Goal: Transaction & Acquisition: Obtain resource

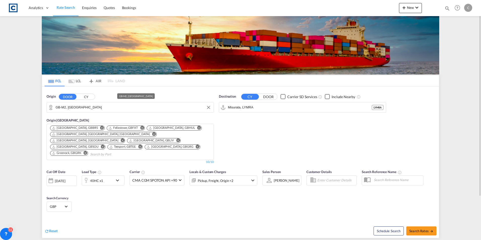
click at [109, 111] on md-autocomplete-wrap "GB-M2, [GEOGRAPHIC_DATA]" at bounding box center [134, 109] width 156 height 10
click at [106, 108] on input "GB-M2, [GEOGRAPHIC_DATA]" at bounding box center [134, 108] width 156 height 8
click at [114, 108] on input "GB-M2, [GEOGRAPHIC_DATA]" at bounding box center [134, 108] width 156 height 8
click at [115, 107] on input "GB-M2, [GEOGRAPHIC_DATA]" at bounding box center [134, 108] width 156 height 8
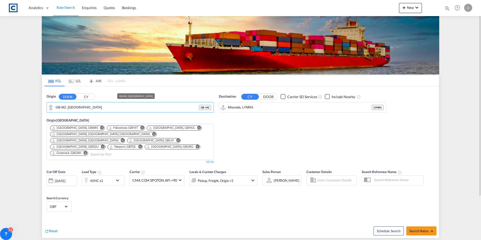
drag, startPoint x: 115, startPoint y: 107, endPoint x: 36, endPoint y: 107, distance: 78.3
click at [36, 107] on md-content "Analytics Dashboard Rate Search Enquiries Quotes Bookings New Quote Bookings" at bounding box center [240, 120] width 481 height 240
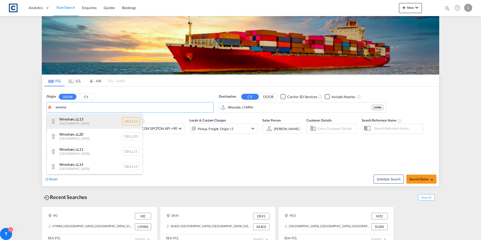
click at [85, 120] on div "Wrexham , LL13 [GEOGRAPHIC_DATA] [GEOGRAPHIC_DATA]-LL13" at bounding box center [95, 121] width 96 height 15
type input "GB-LL13, [GEOGRAPHIC_DATA]"
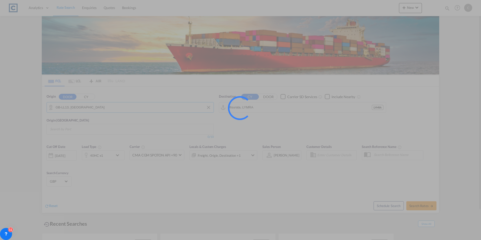
click at [269, 106] on input "Misurata, LYMRA" at bounding box center [300, 108] width 144 height 8
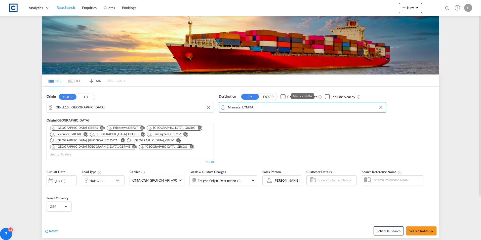
click at [269, 106] on input "Misurata, LYMRA" at bounding box center [306, 108] width 156 height 8
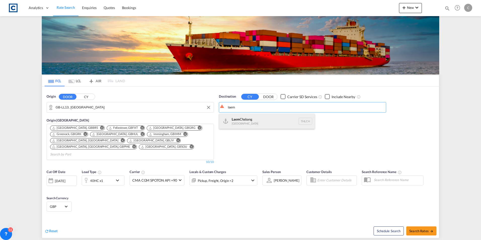
click at [256, 121] on div "Laem Chabang [GEOGRAPHIC_DATA] THLCH" at bounding box center [267, 121] width 96 height 15
type input "Laem Chabang, THLCH"
click at [198, 127] on md-icon "Remove" at bounding box center [200, 128] width 4 height 4
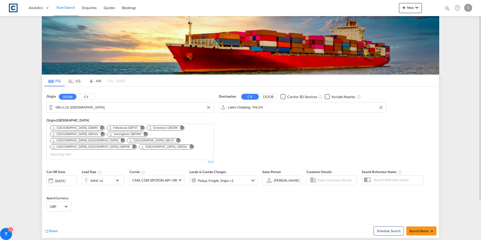
click at [143, 134] on md-icon "Remove" at bounding box center [145, 134] width 4 height 4
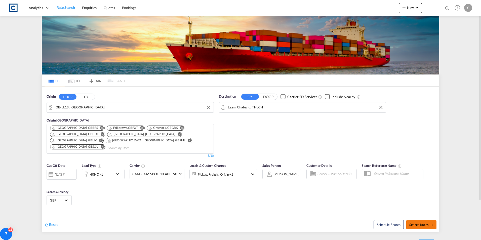
click at [419, 223] on span "Search Rates" at bounding box center [422, 225] width 24 height 4
type input "LL13 to THLCH / [DATE]"
